Goal: Navigation & Orientation: Find specific page/section

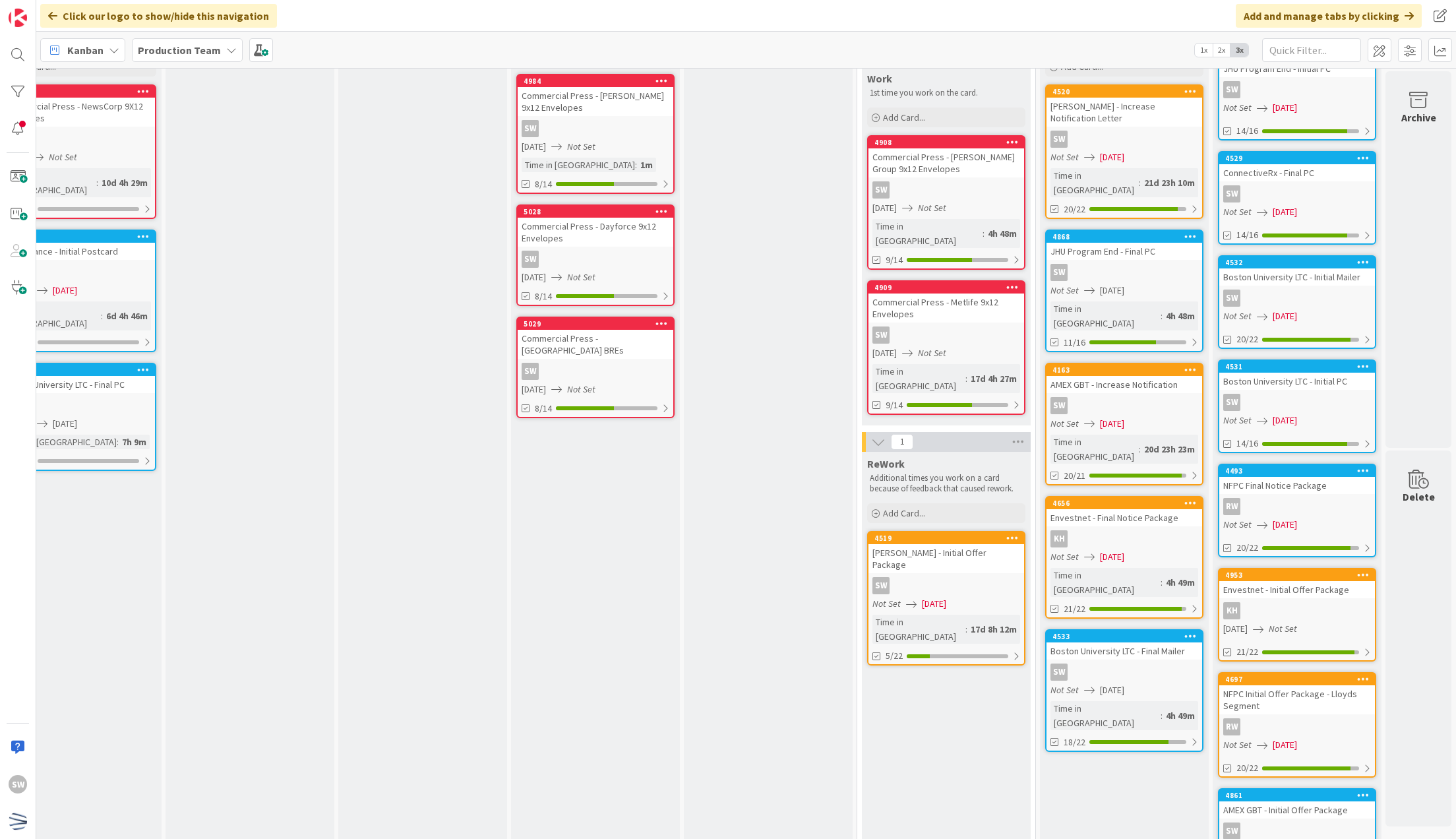
scroll to position [88, 234]
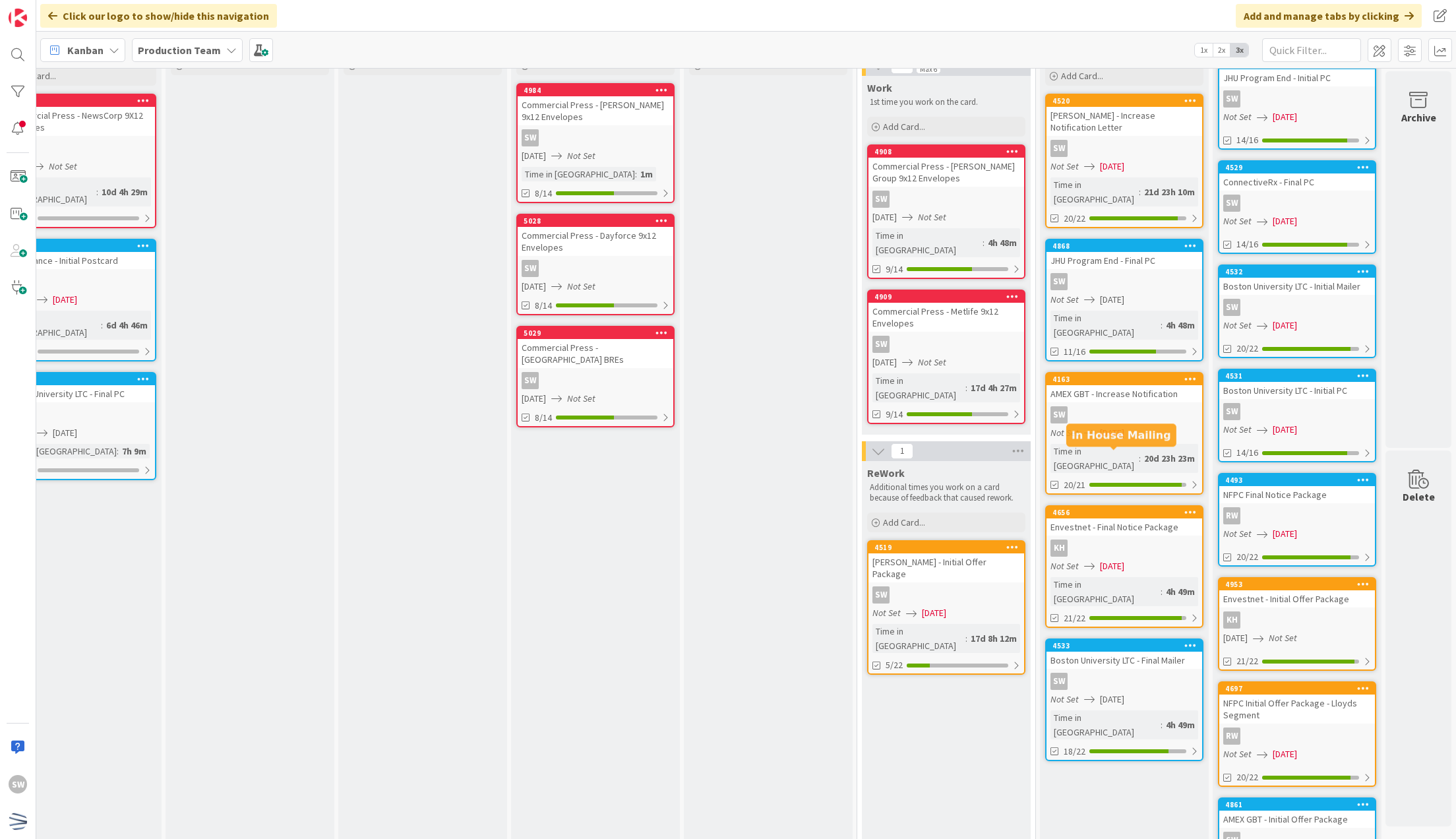
click at [1141, 451] on div "20d 23h 23m" at bounding box center [1169, 459] width 57 height 15
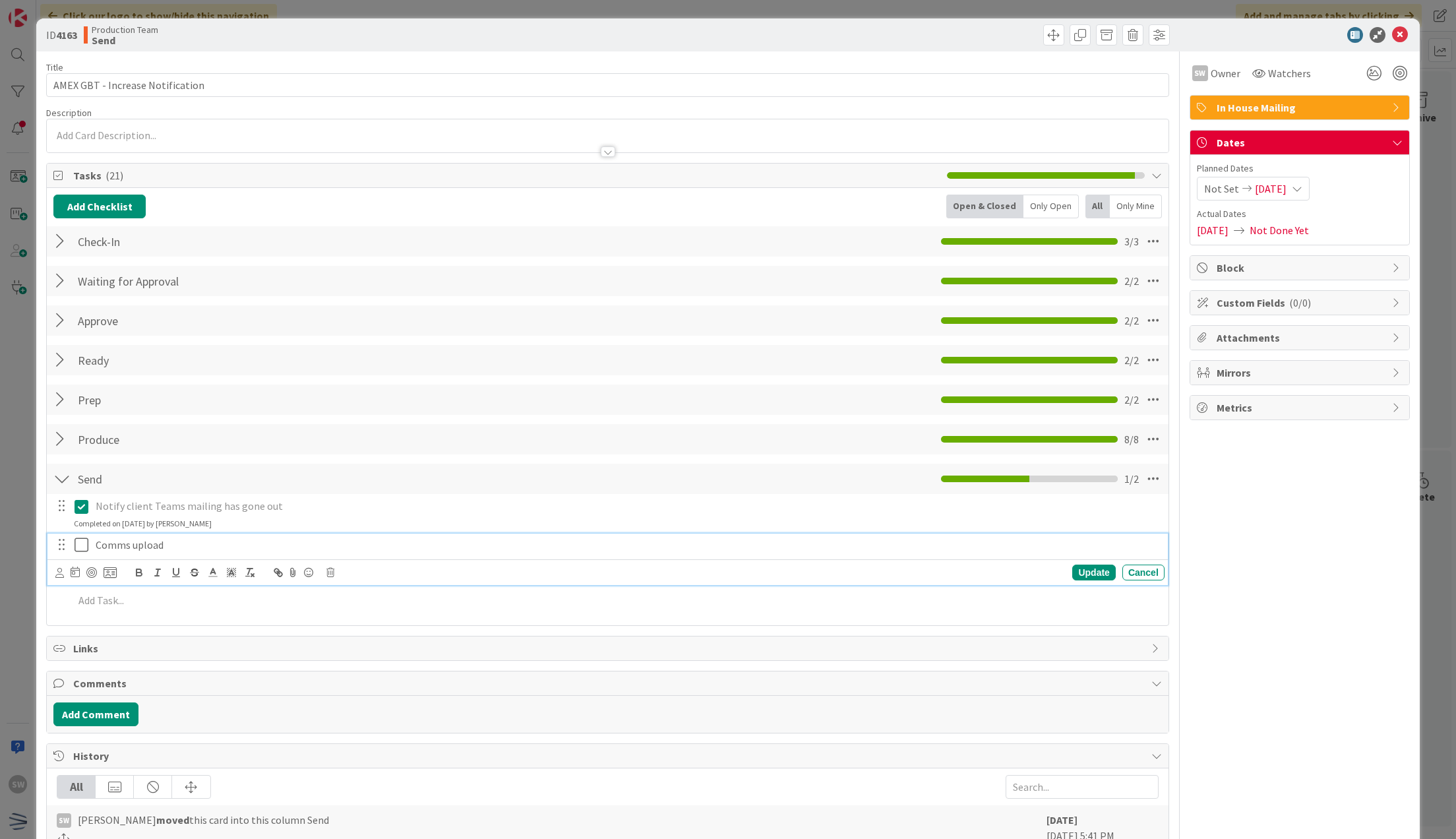
click at [90, 542] on div "Comms upload" at bounding box center [627, 545] width 1074 height 23
click at [86, 542] on icon at bounding box center [84, 544] width 20 height 15
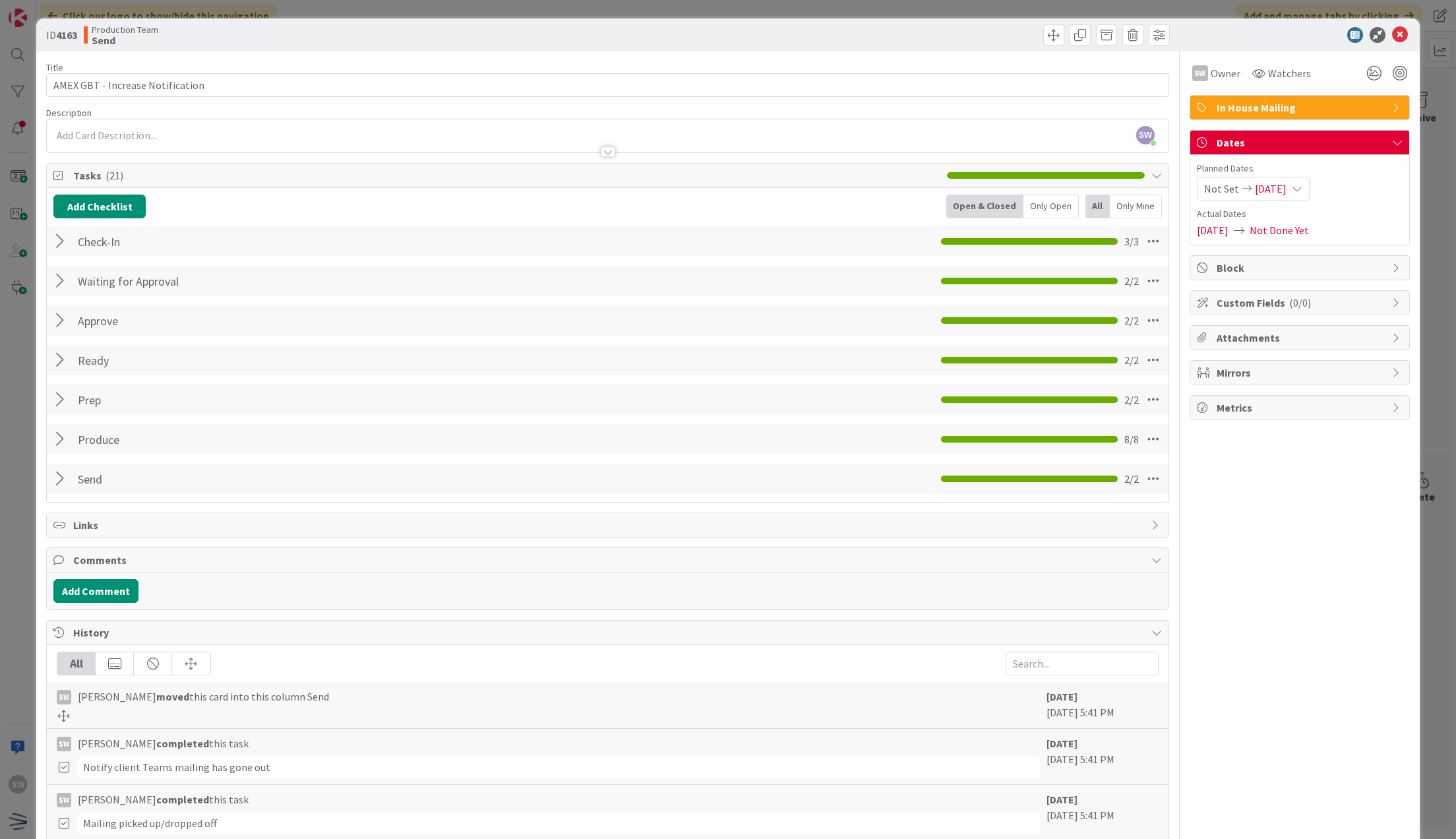
click at [1394, 29] on div at bounding box center [1292, 34] width 234 height 15
click at [1393, 35] on icon at bounding box center [1399, 34] width 15 height 15
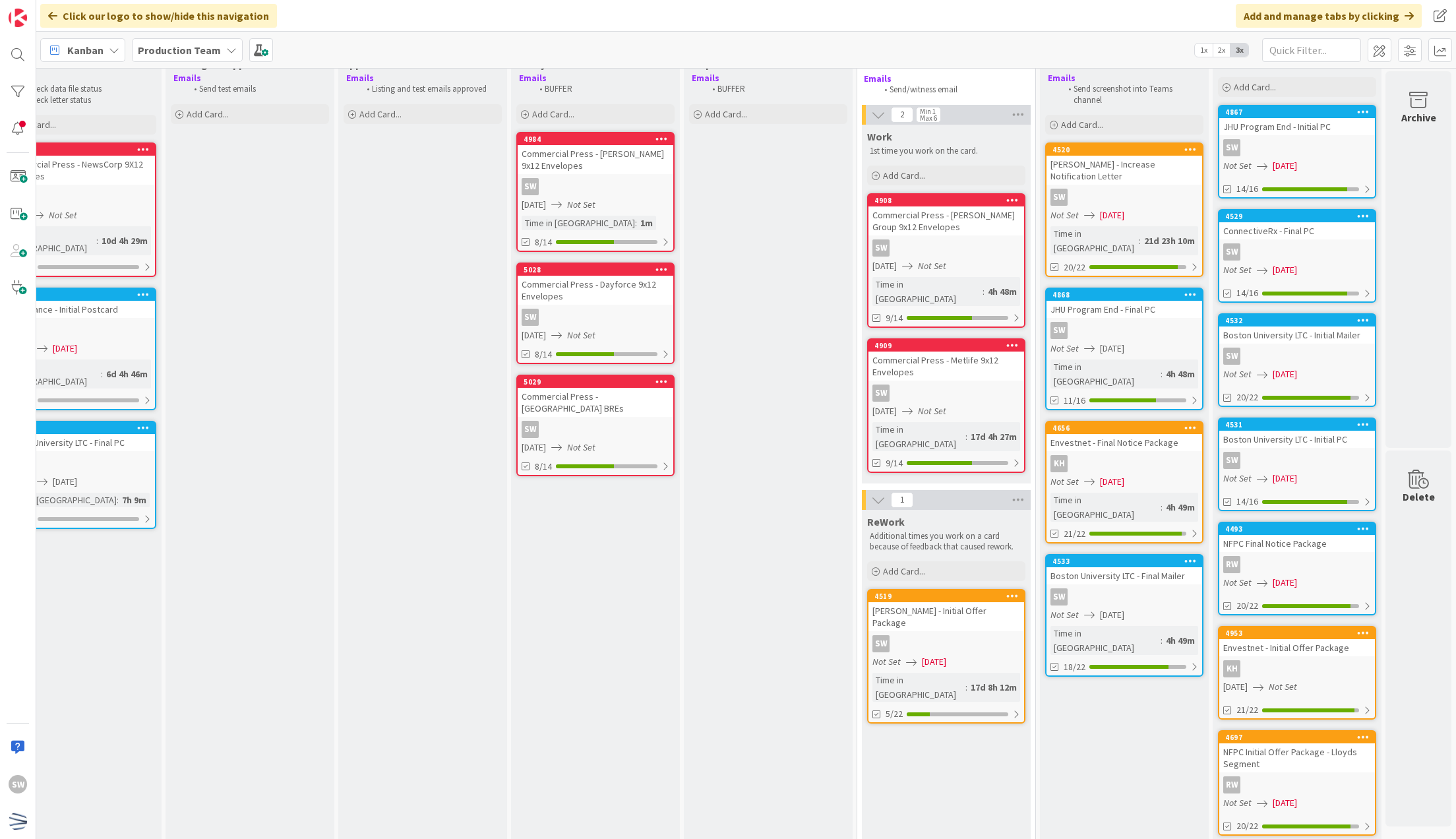
scroll to position [0, 234]
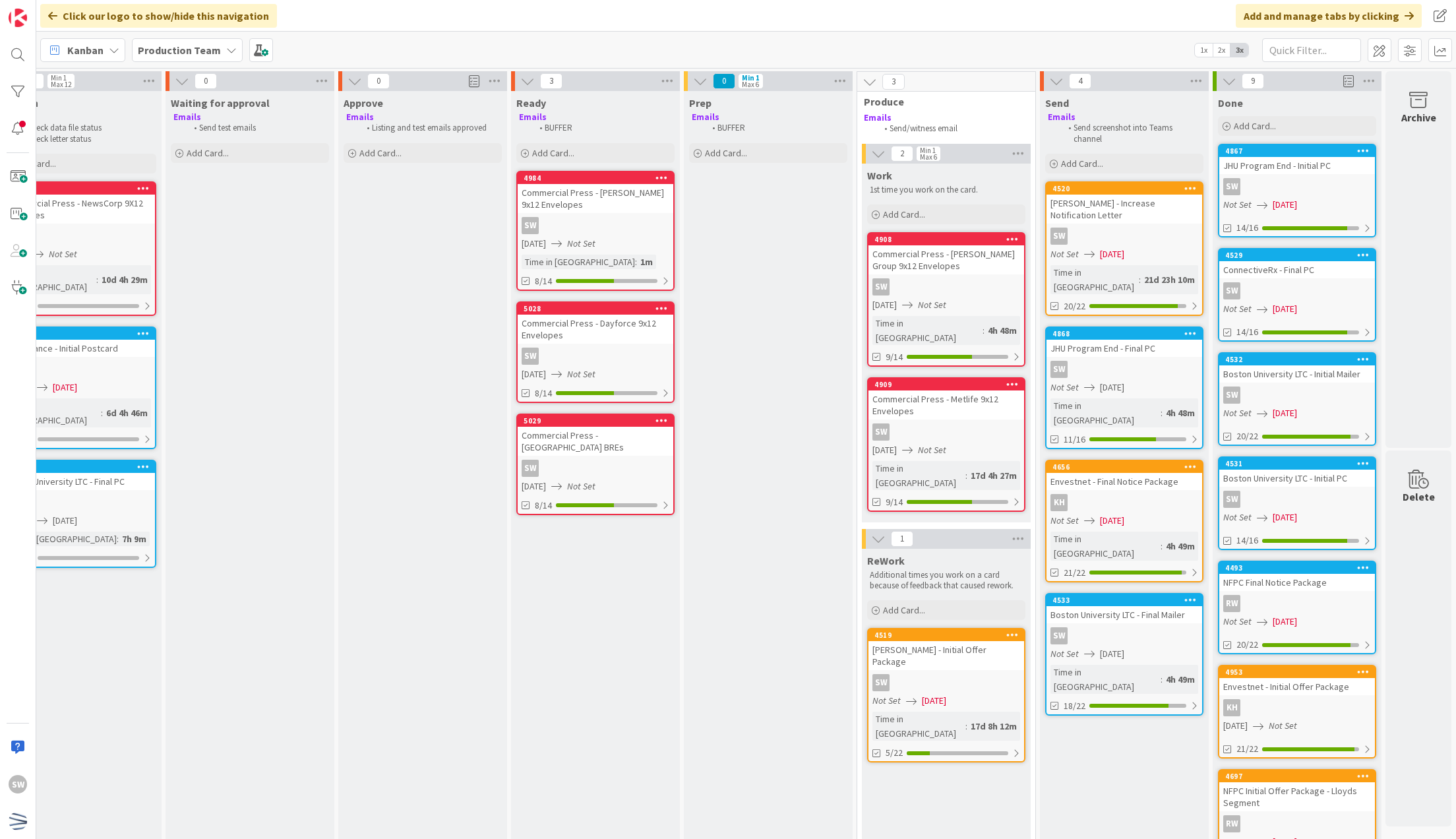
click at [1113, 227] on div "SW" at bounding box center [1124, 235] width 156 height 17
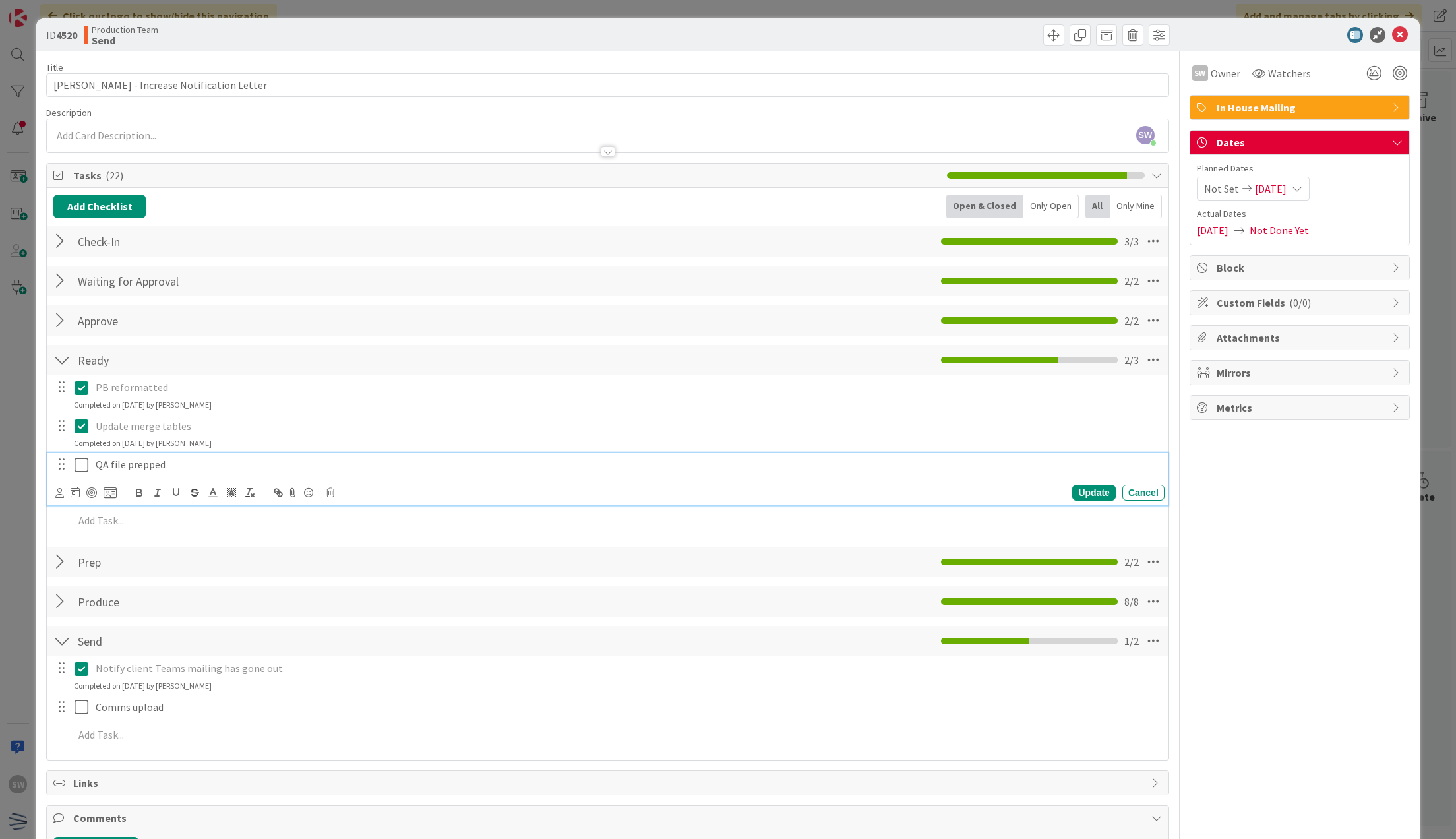
click at [81, 466] on icon at bounding box center [84, 464] width 20 height 15
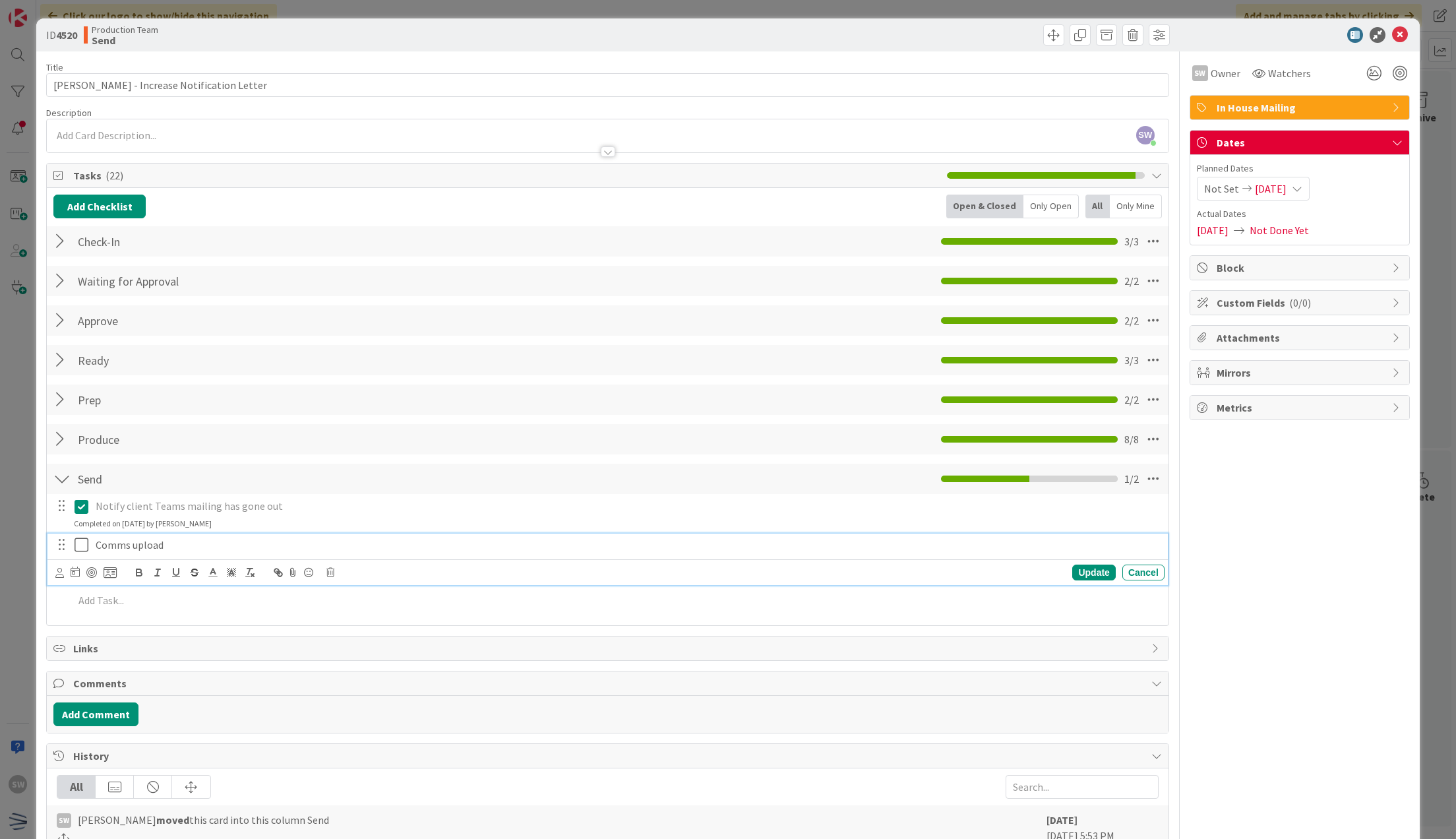
click at [80, 546] on icon at bounding box center [84, 544] width 20 height 15
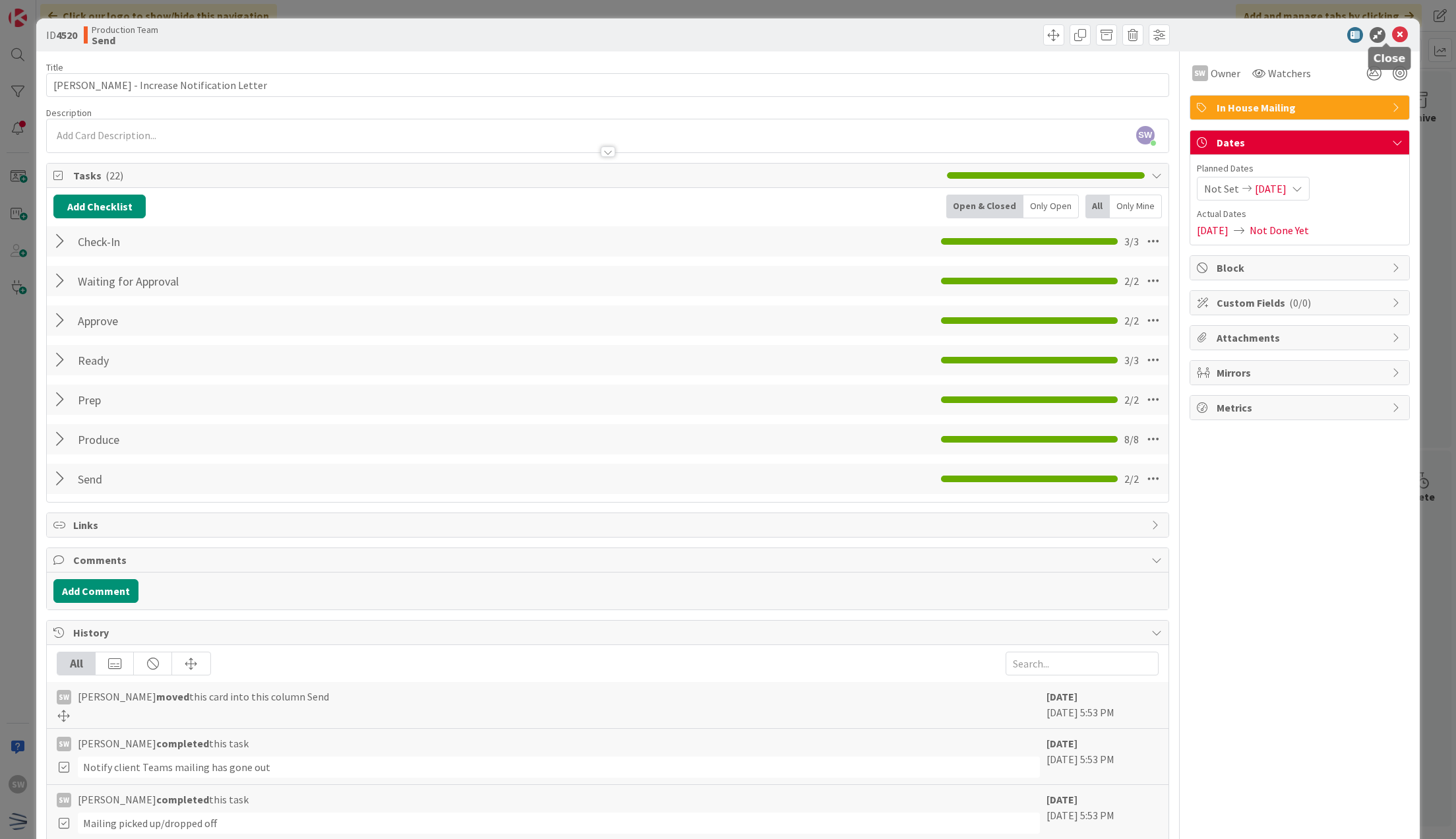
click at [1392, 40] on icon at bounding box center [1399, 34] width 15 height 15
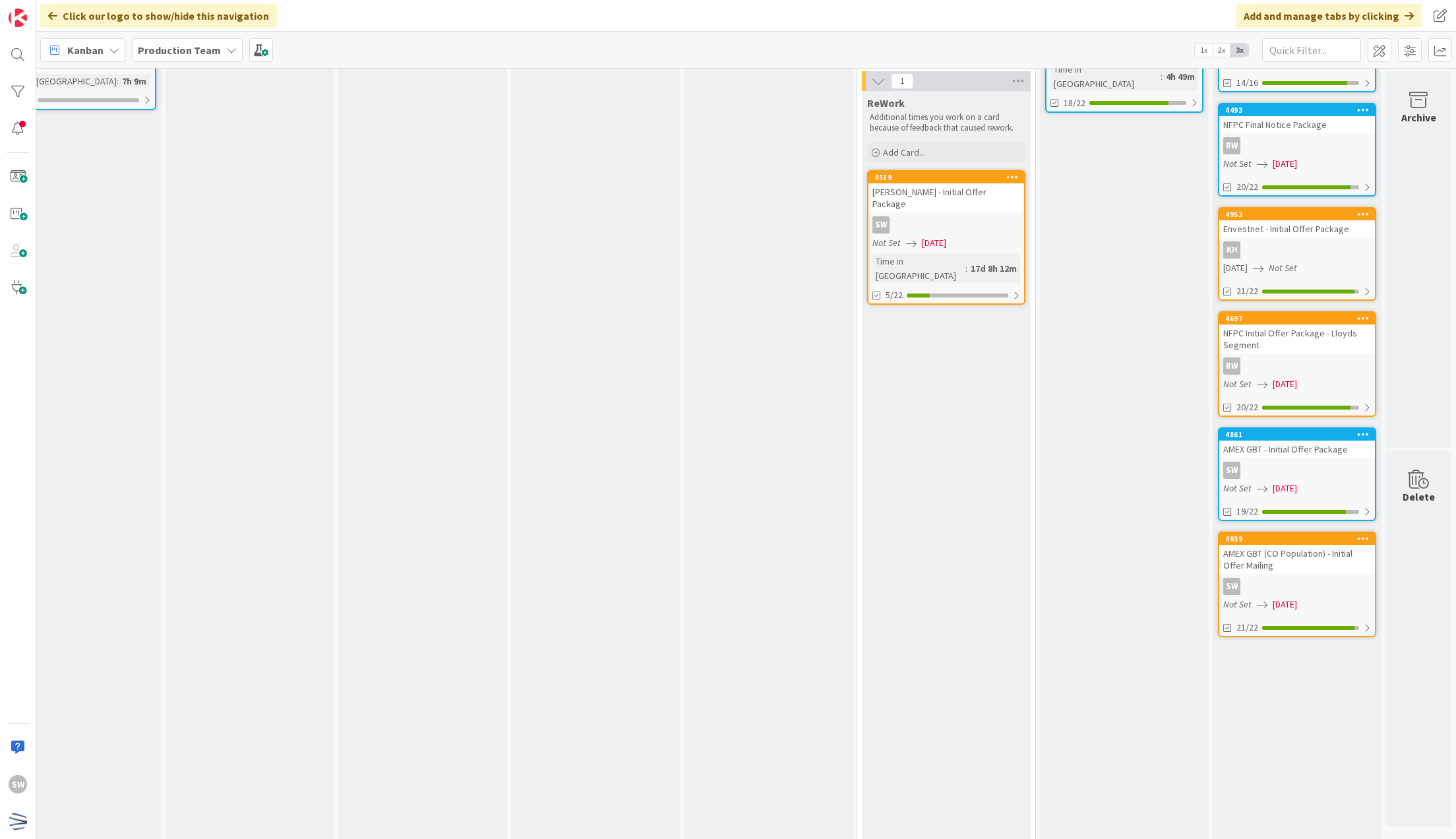
scroll to position [497, 234]
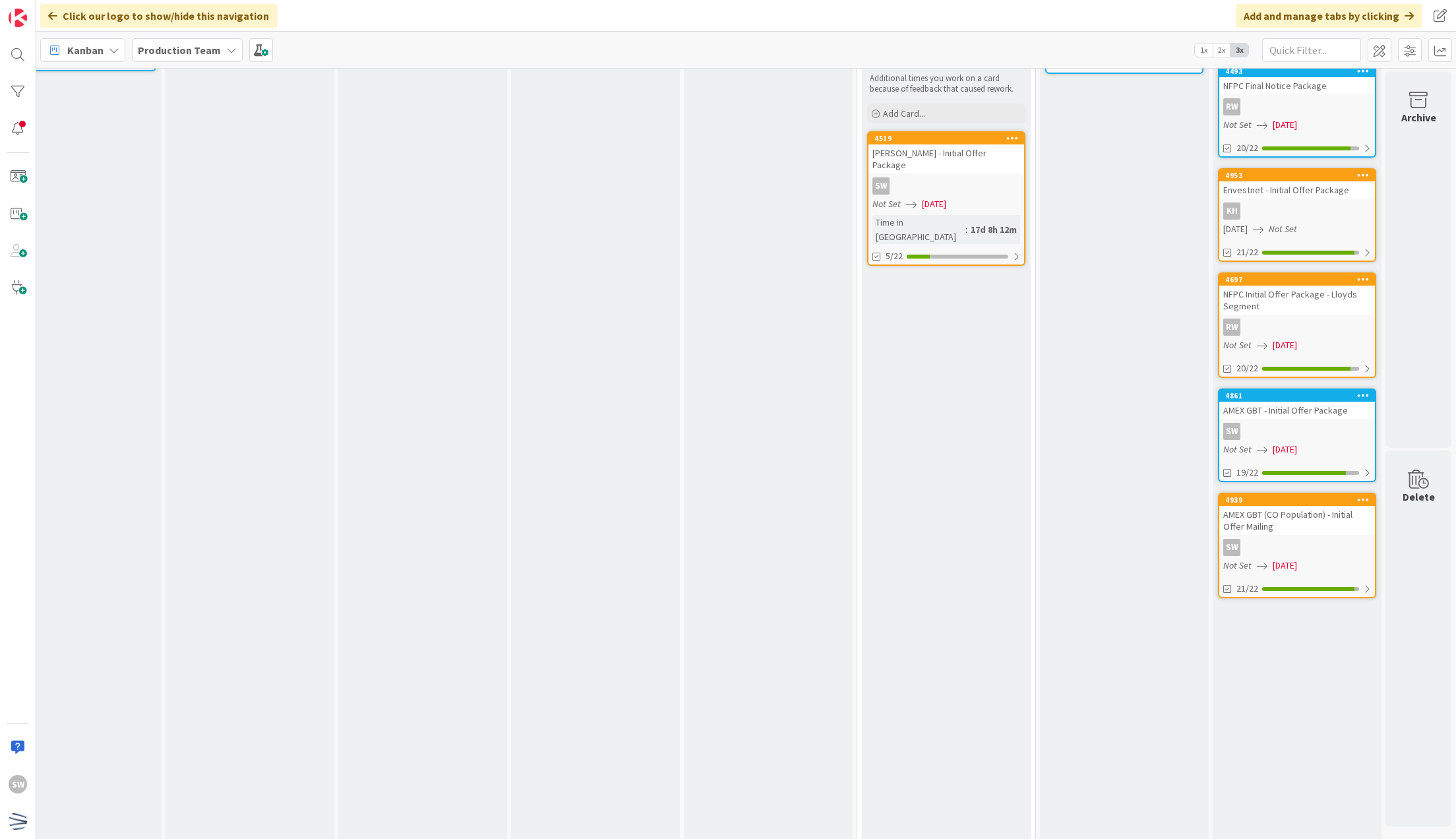
click at [1252, 532] on link "4939 AMEX GBT (CO Population) - Initial Offer Mailing SW Not Set [DATE] 21/22" at bounding box center [1296, 546] width 158 height 106
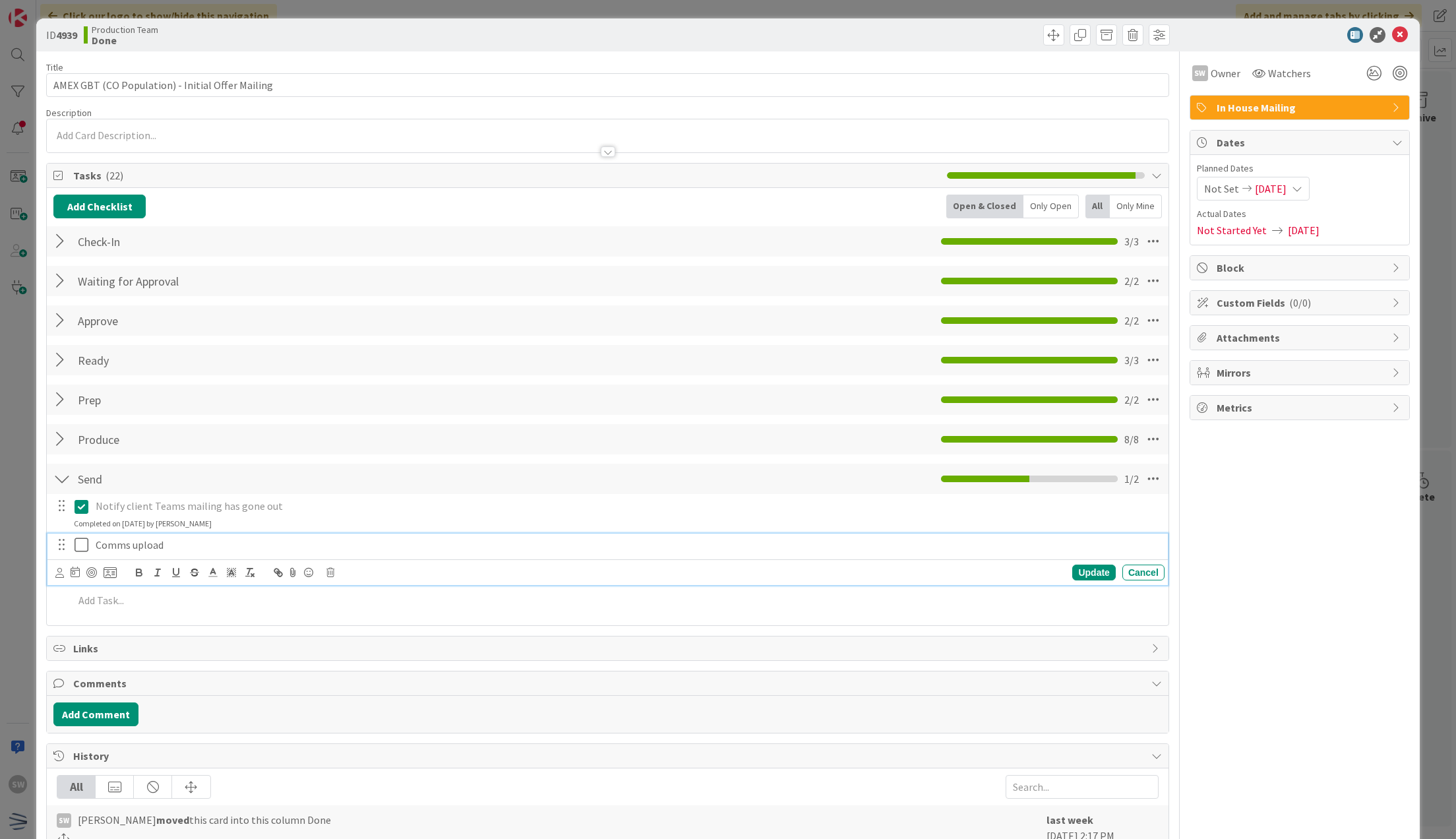
click at [84, 540] on icon at bounding box center [84, 544] width 20 height 15
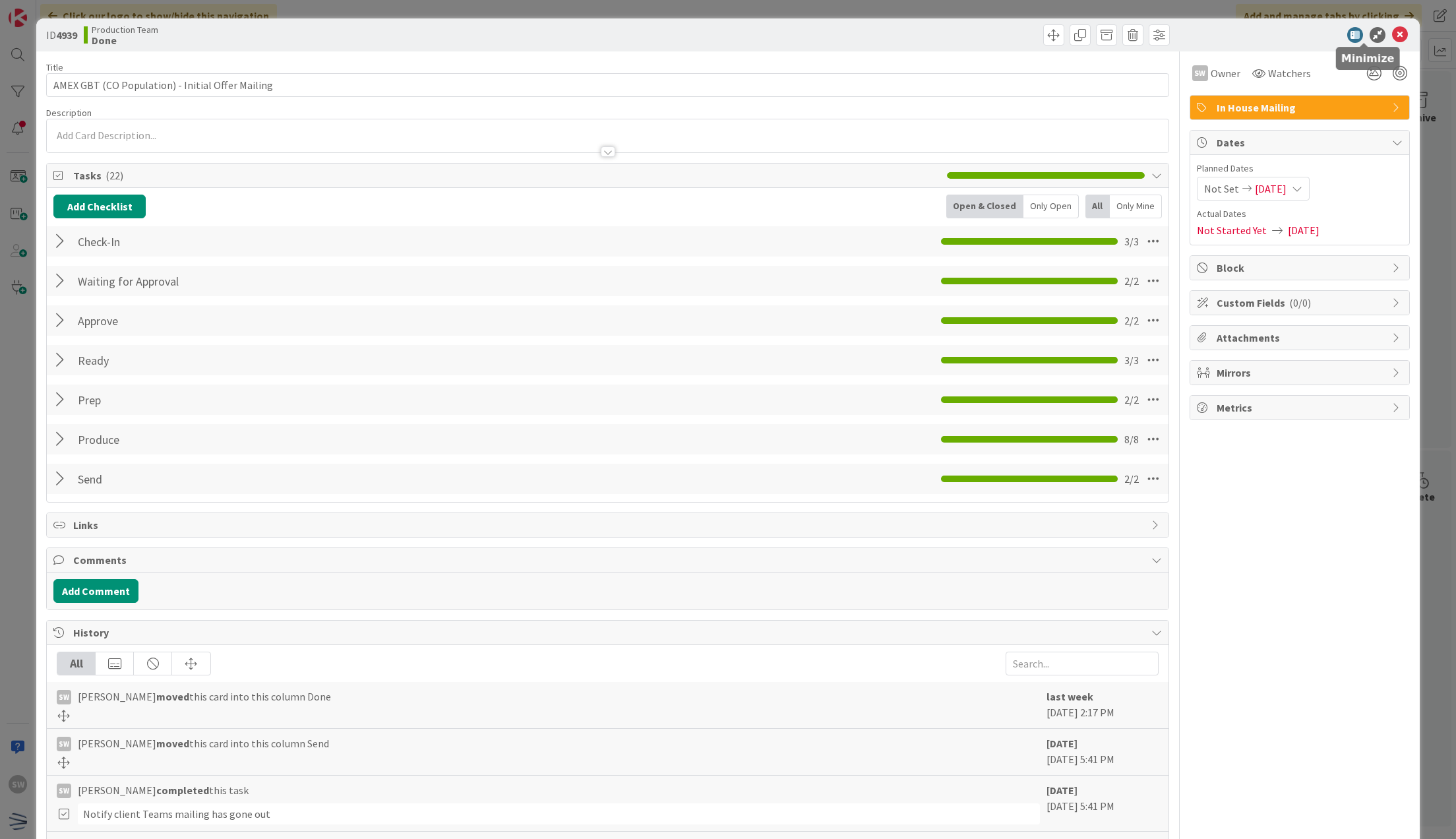
click at [1392, 29] on icon at bounding box center [1399, 34] width 15 height 15
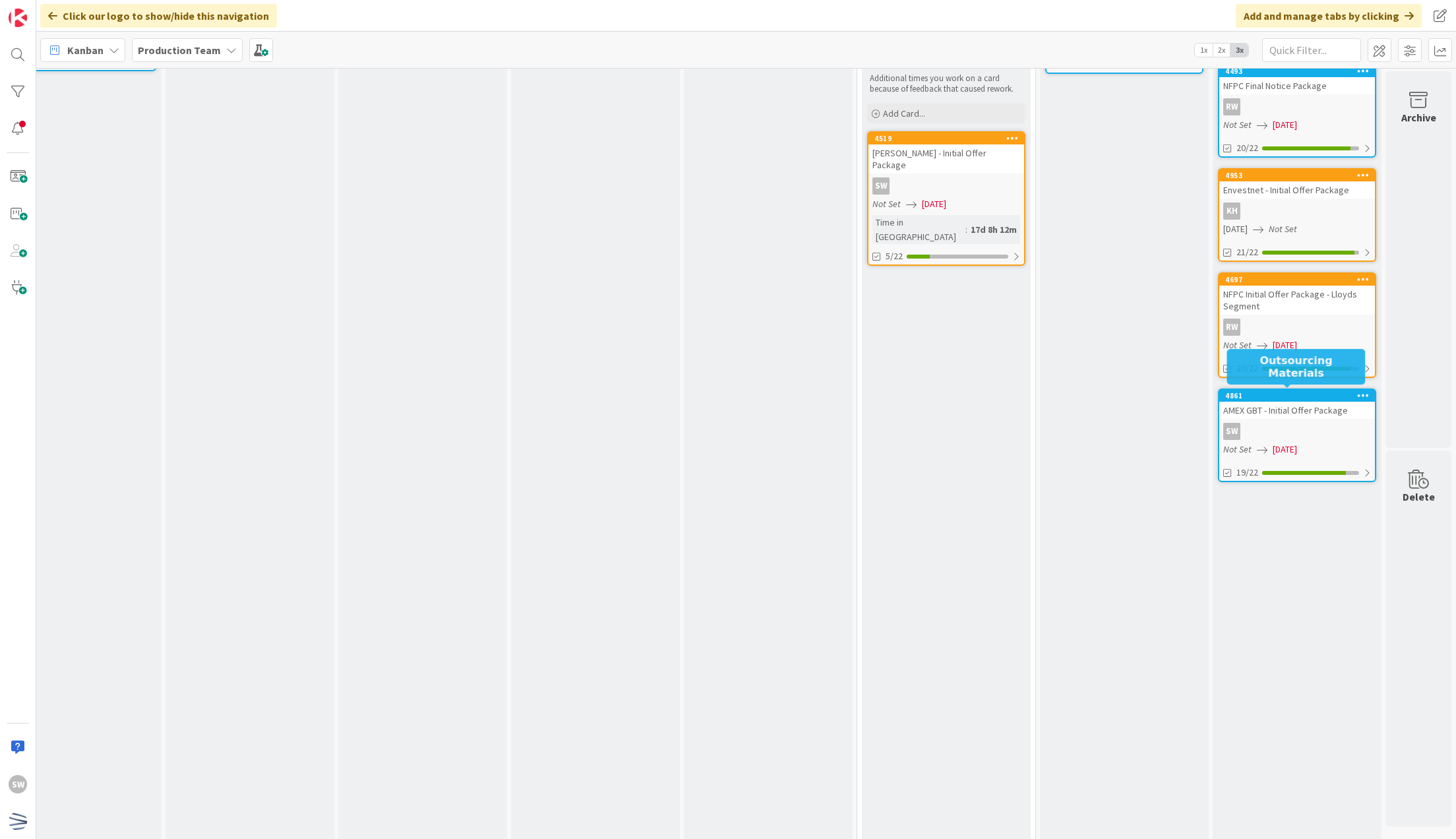
click at [1293, 424] on div "SW" at bounding box center [1296, 431] width 156 height 17
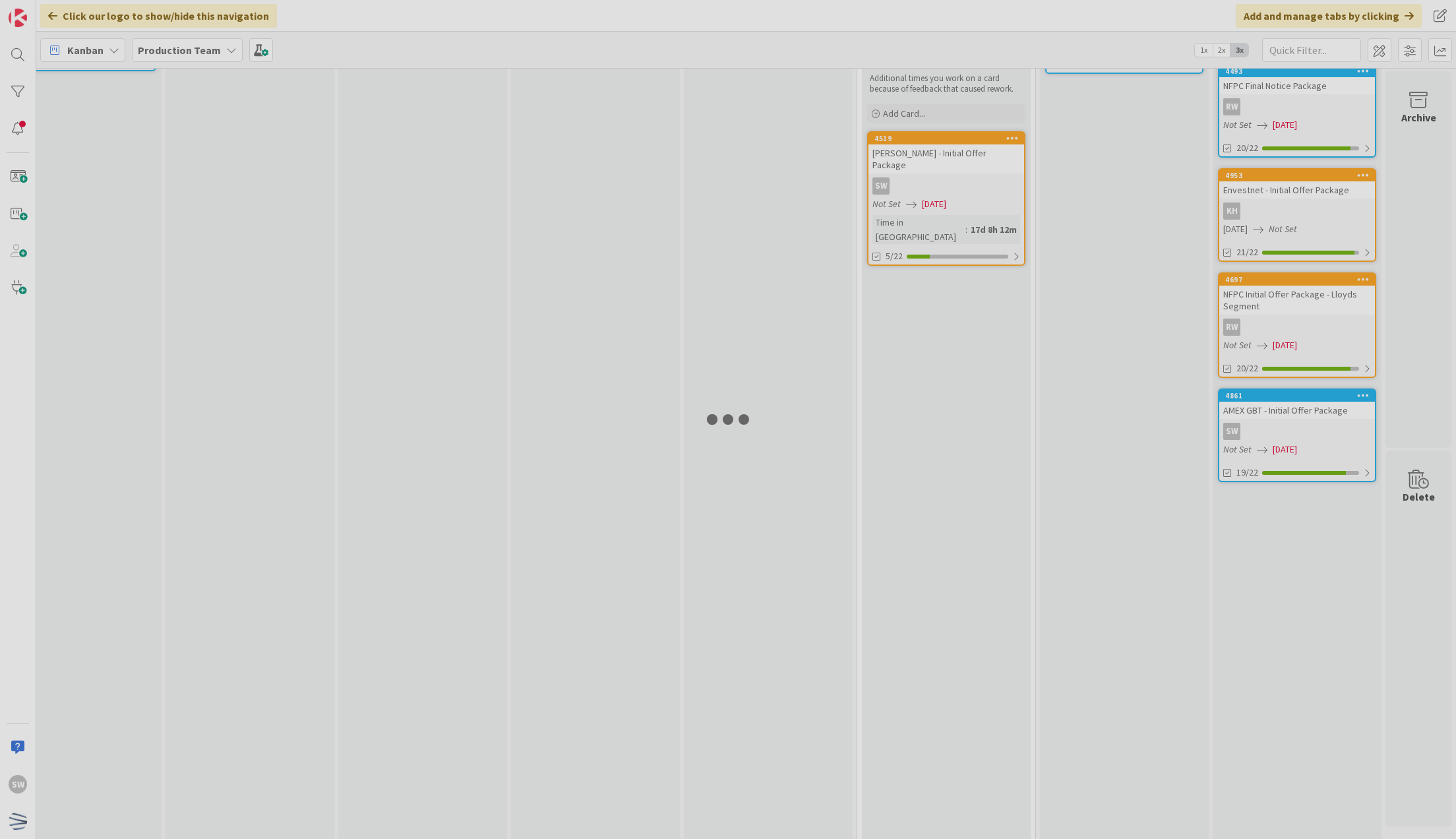
click at [1293, 424] on div at bounding box center [728, 420] width 1456 height 839
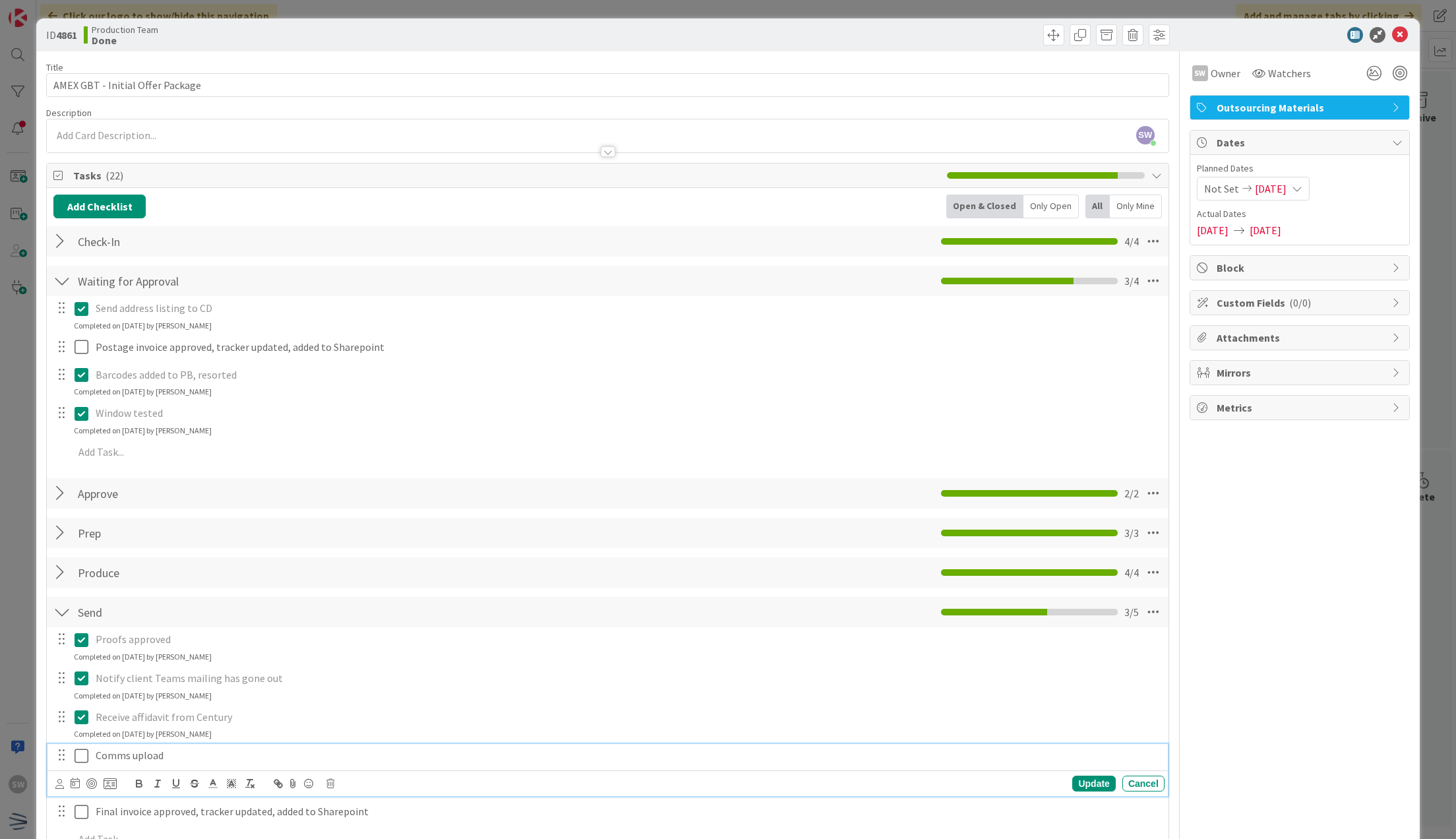
click at [87, 754] on icon at bounding box center [84, 755] width 20 height 15
click at [1392, 29] on icon at bounding box center [1399, 34] width 15 height 15
